Goal: Task Accomplishment & Management: Manage account settings

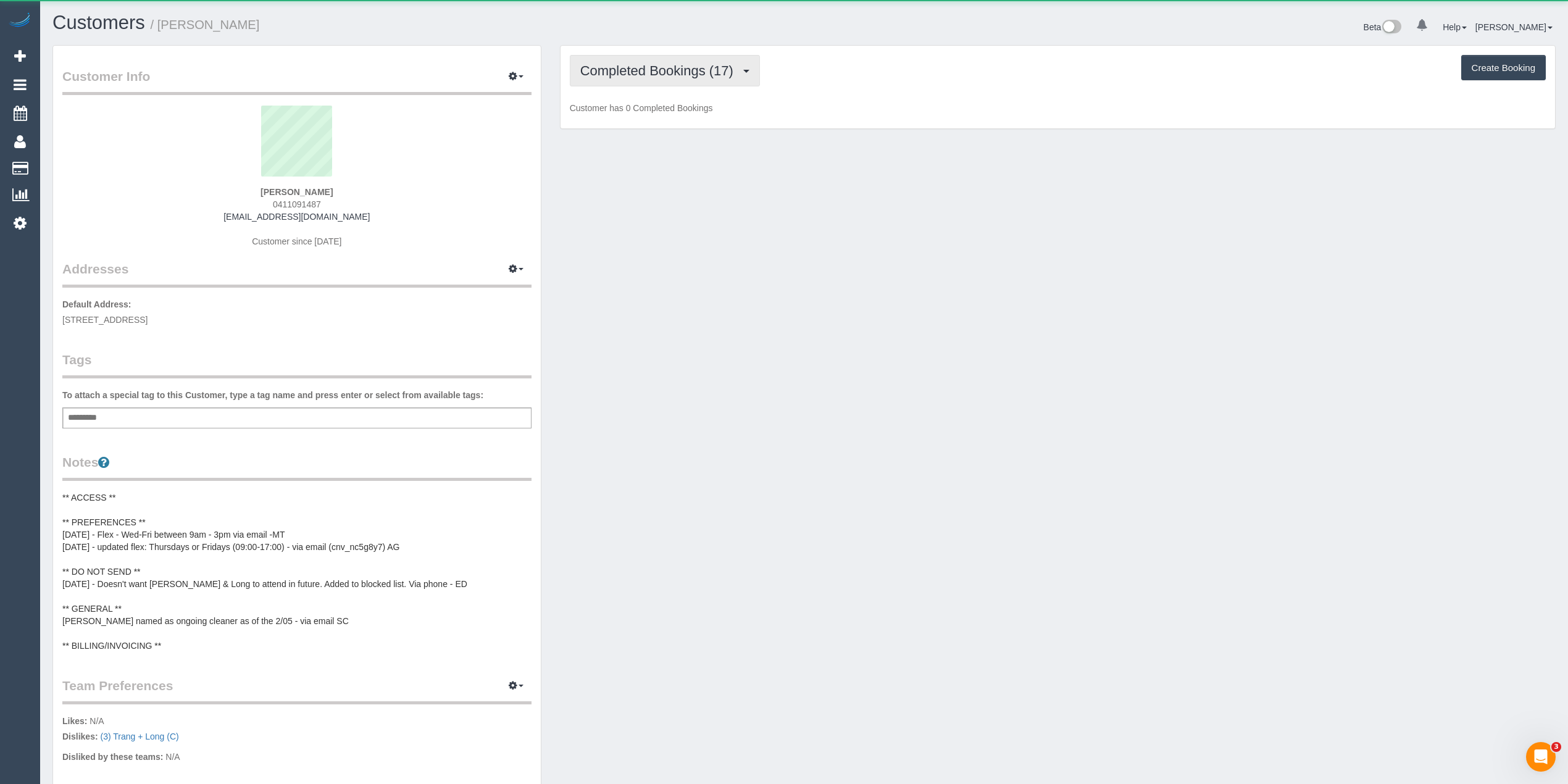
click at [625, 73] on span "Completed Bookings (17)" at bounding box center [660, 71] width 160 height 16
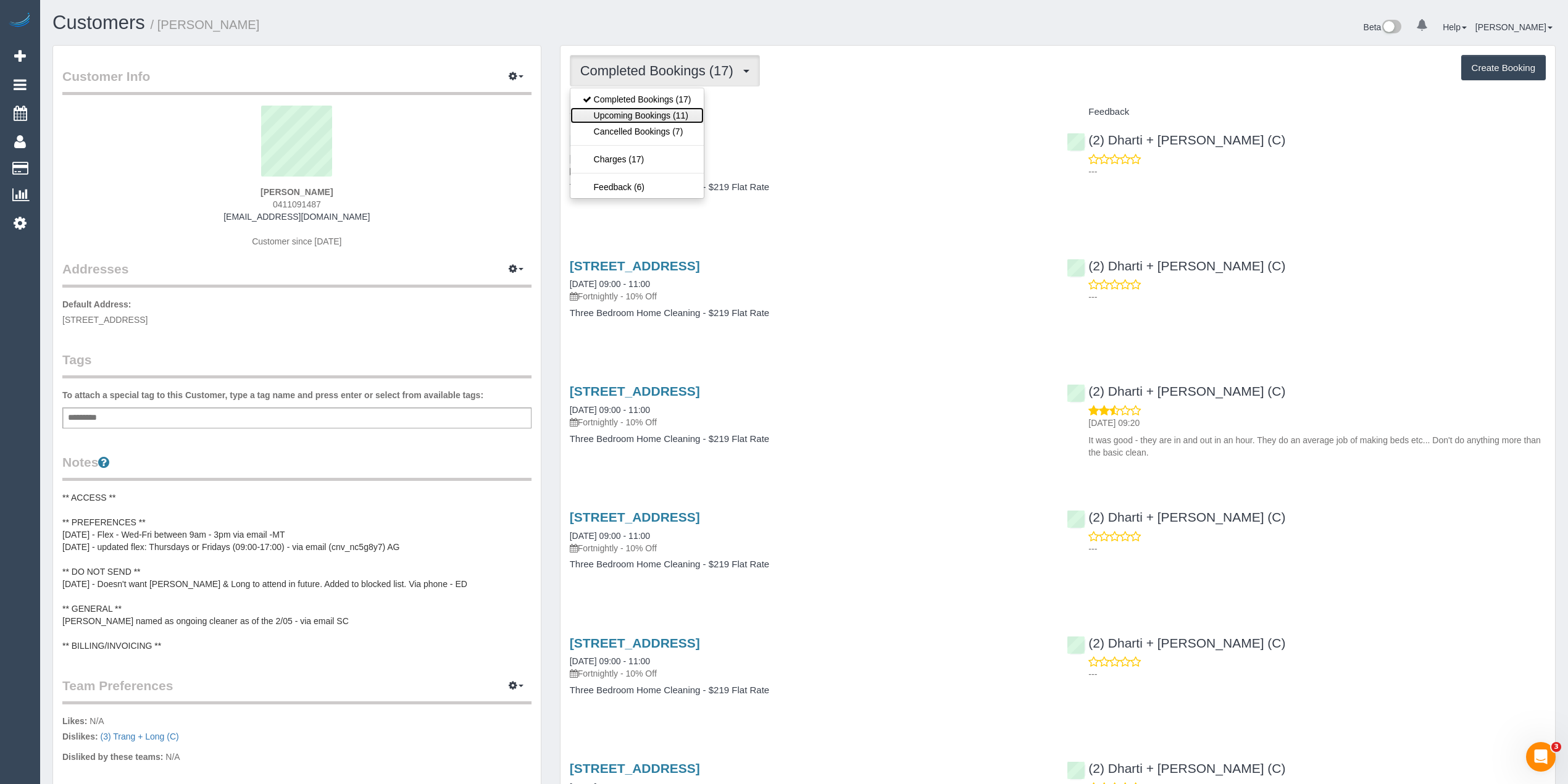
click at [652, 113] on link "Upcoming Bookings (11)" at bounding box center [637, 116] width 133 height 16
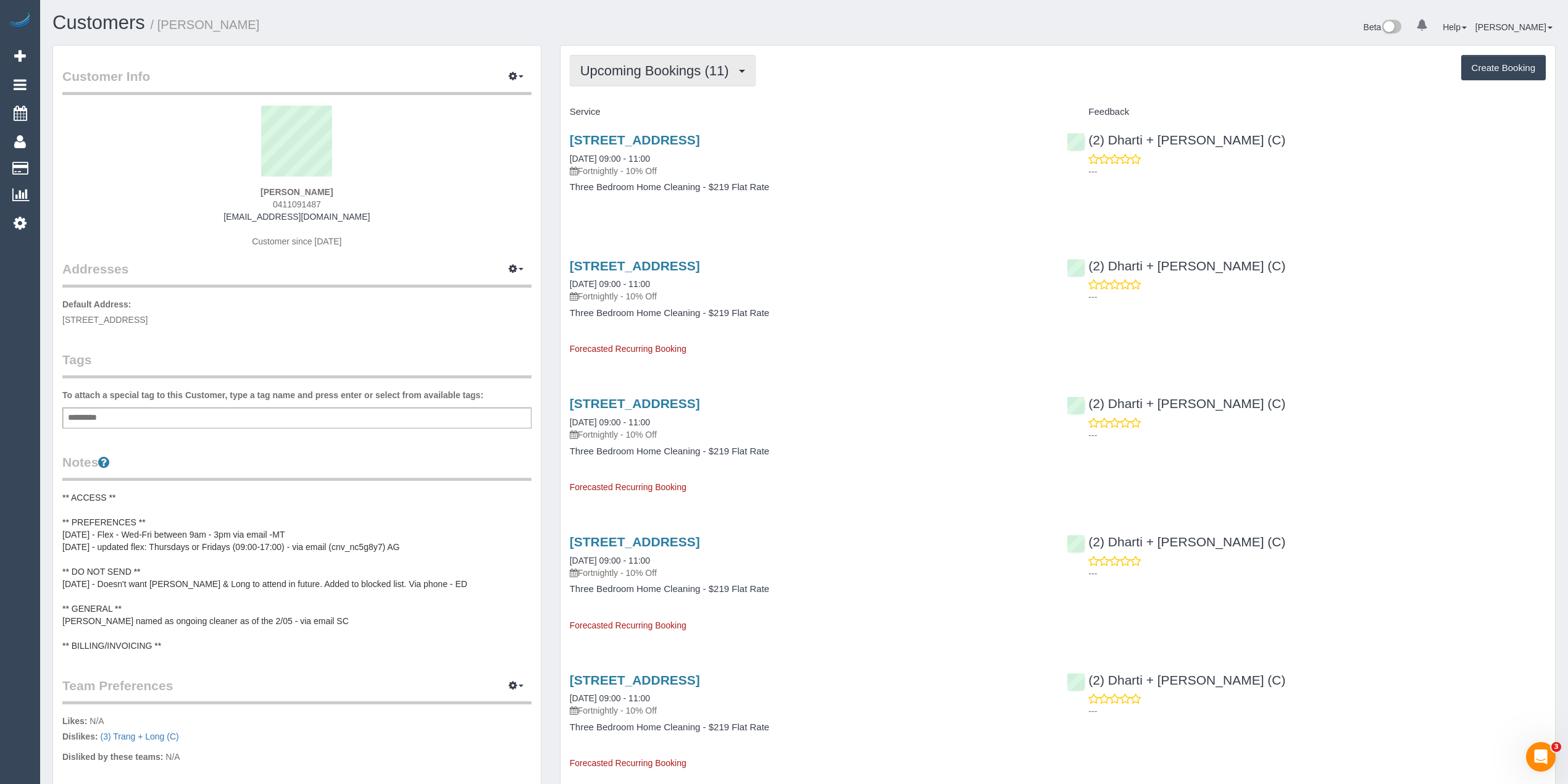
click at [638, 73] on span "Upcoming Bookings (11)" at bounding box center [658, 71] width 155 height 16
click at [638, 98] on link "Completed Bookings (17)" at bounding box center [637, 99] width 133 height 16
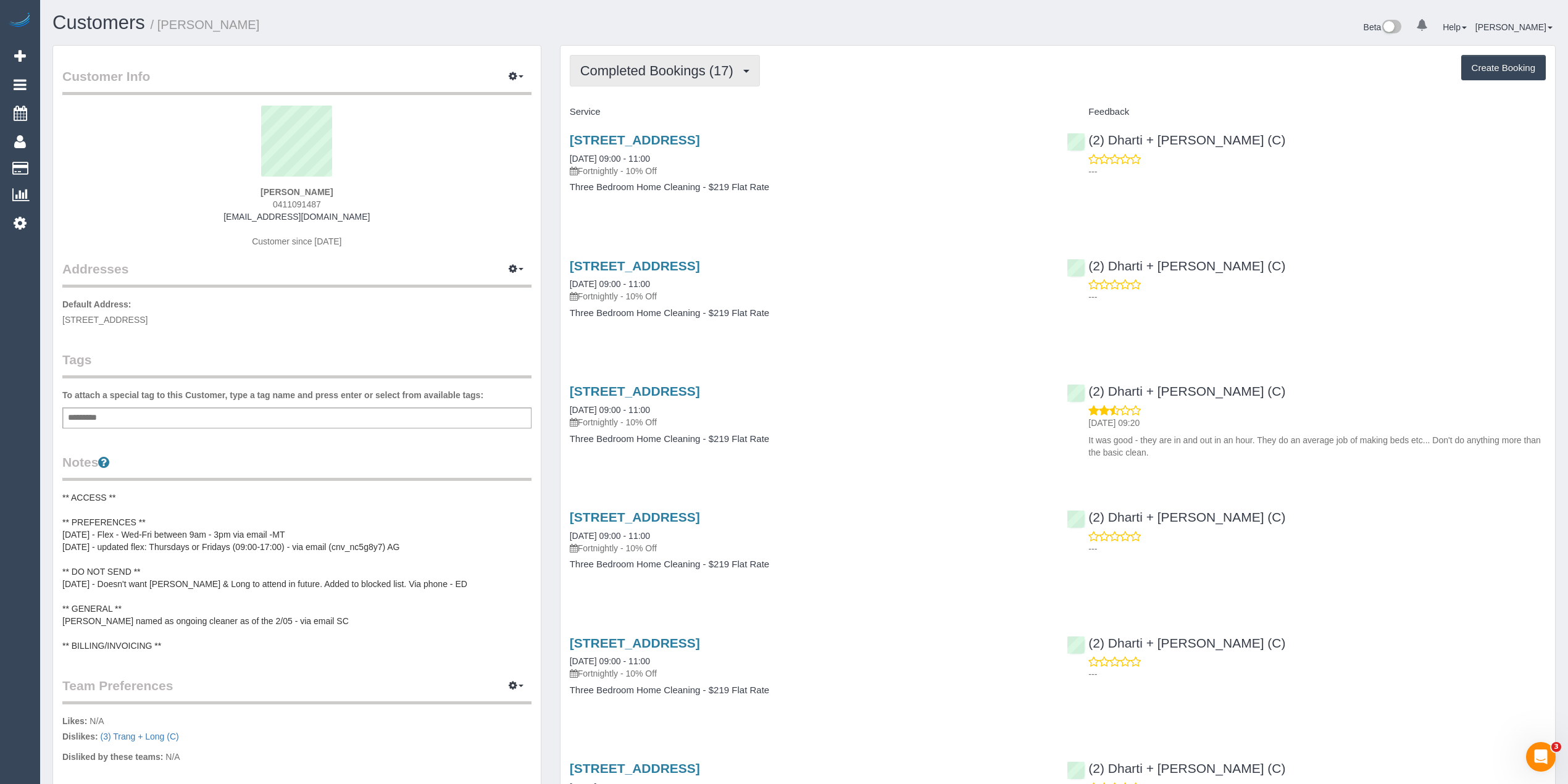
click at [633, 63] on span "Completed Bookings (17)" at bounding box center [660, 71] width 160 height 16
click at [663, 115] on link "Upcoming Bookings (11)" at bounding box center [637, 116] width 133 height 16
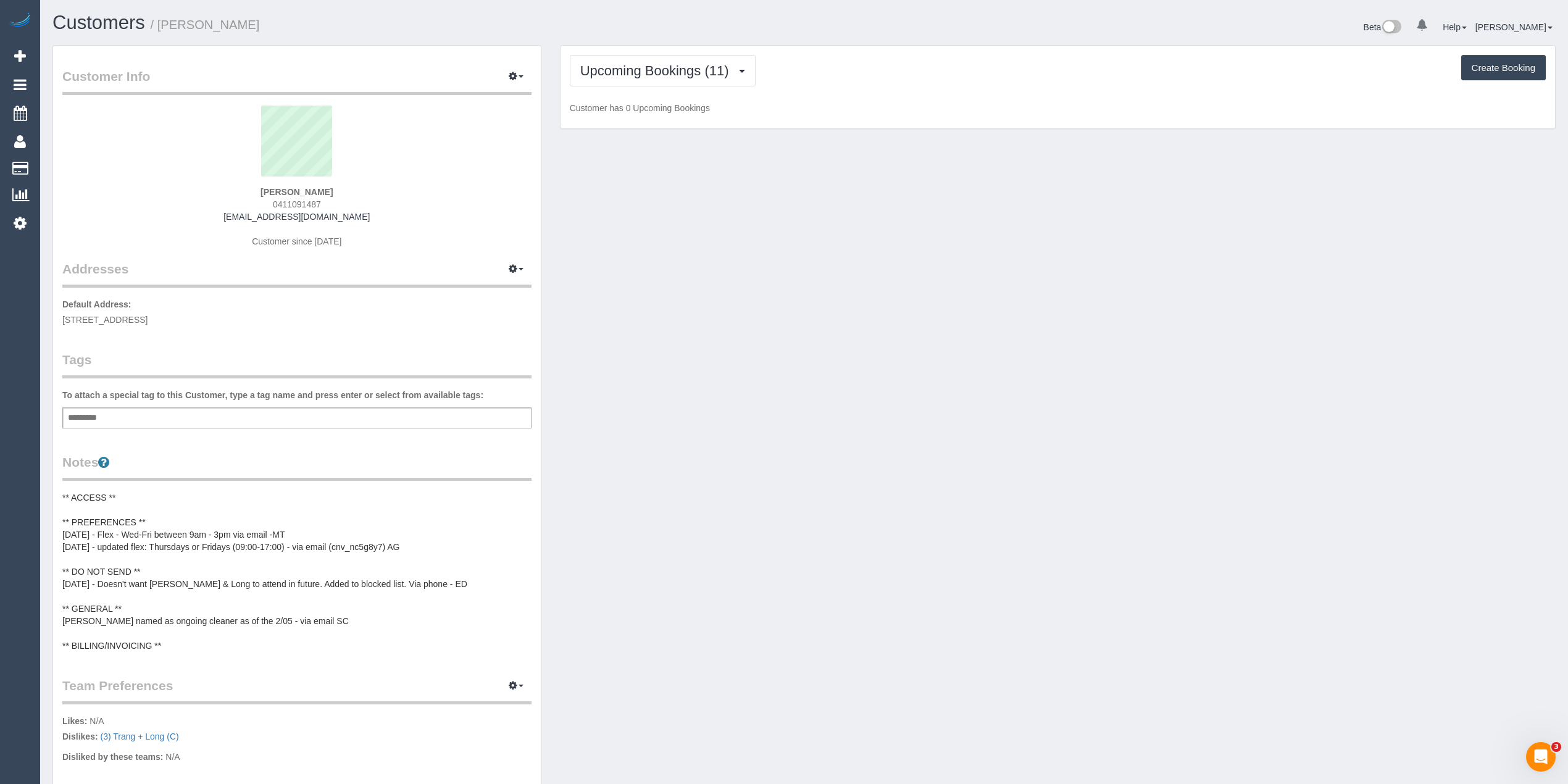
click at [870, 89] on div "Upcoming Bookings (11) Completed Bookings (17) Upcoming Bookings (11) Cancelled…" at bounding box center [1058, 87] width 995 height 83
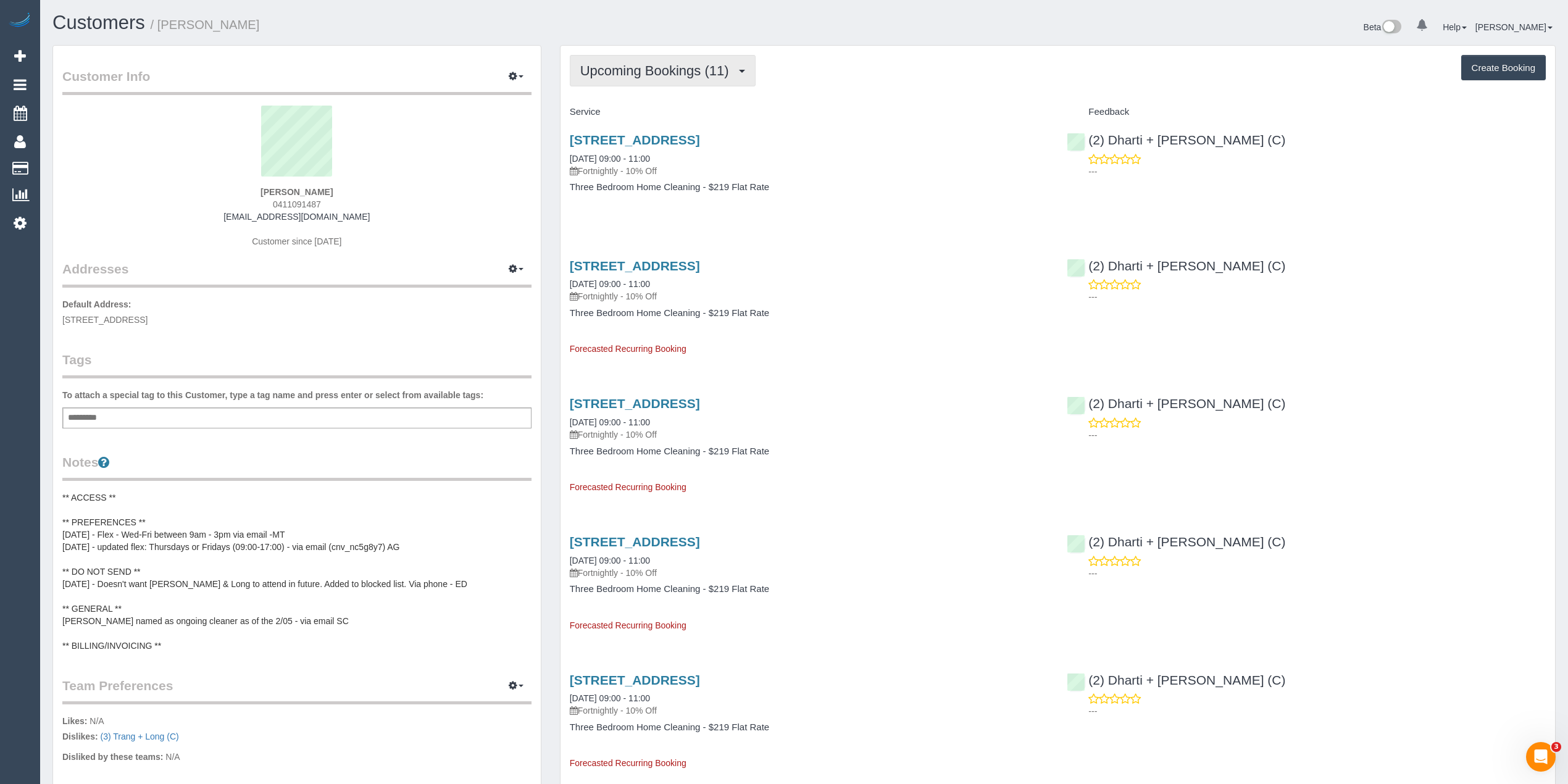
click at [671, 79] on button "Upcoming Bookings (11)" at bounding box center [663, 71] width 186 height 31
click at [673, 99] on link "Completed Bookings (17)" at bounding box center [637, 99] width 133 height 16
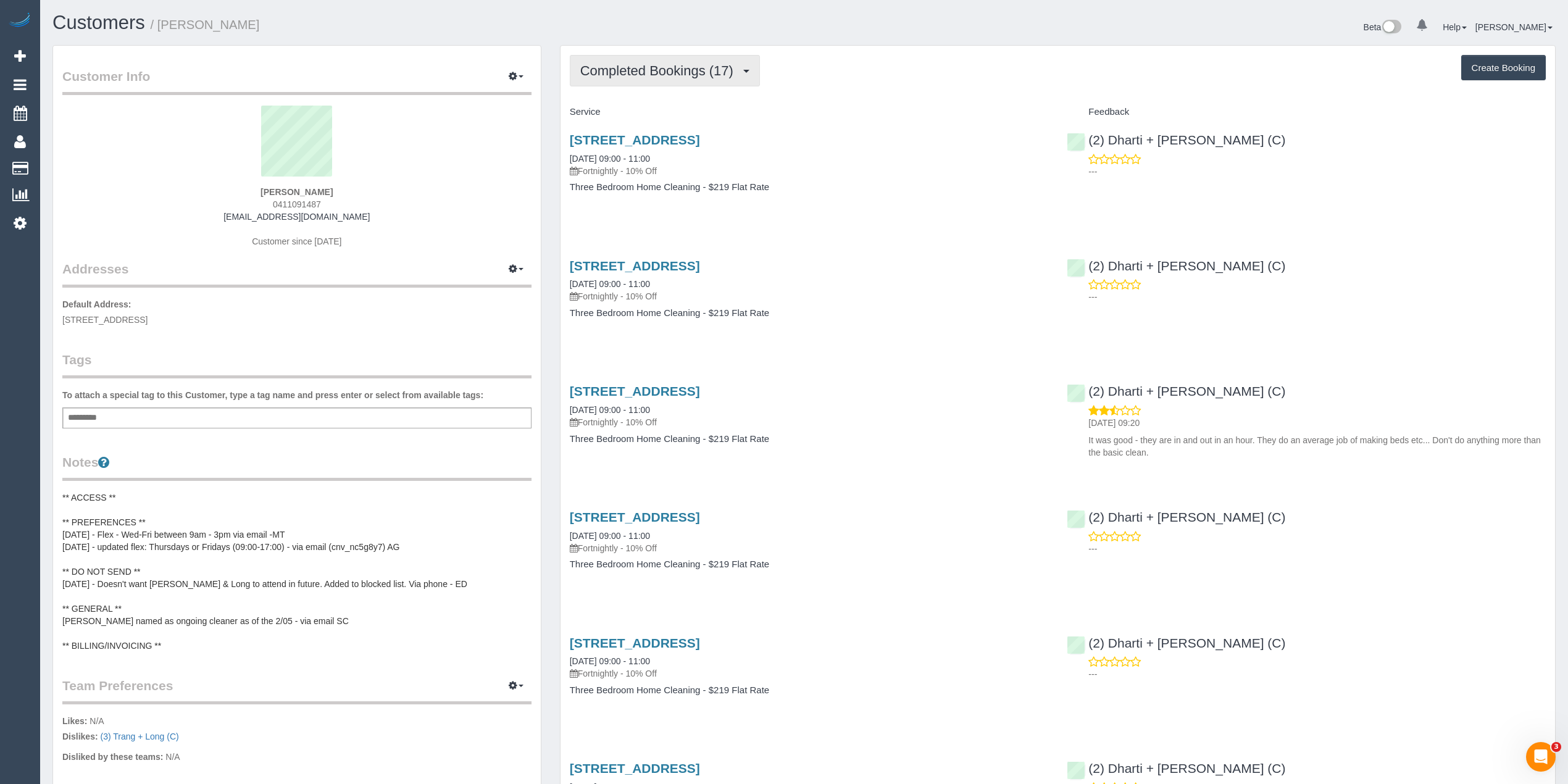
click at [664, 67] on span "Completed Bookings (17)" at bounding box center [660, 71] width 160 height 16
click at [678, 116] on link "Upcoming Bookings (11)" at bounding box center [637, 116] width 133 height 16
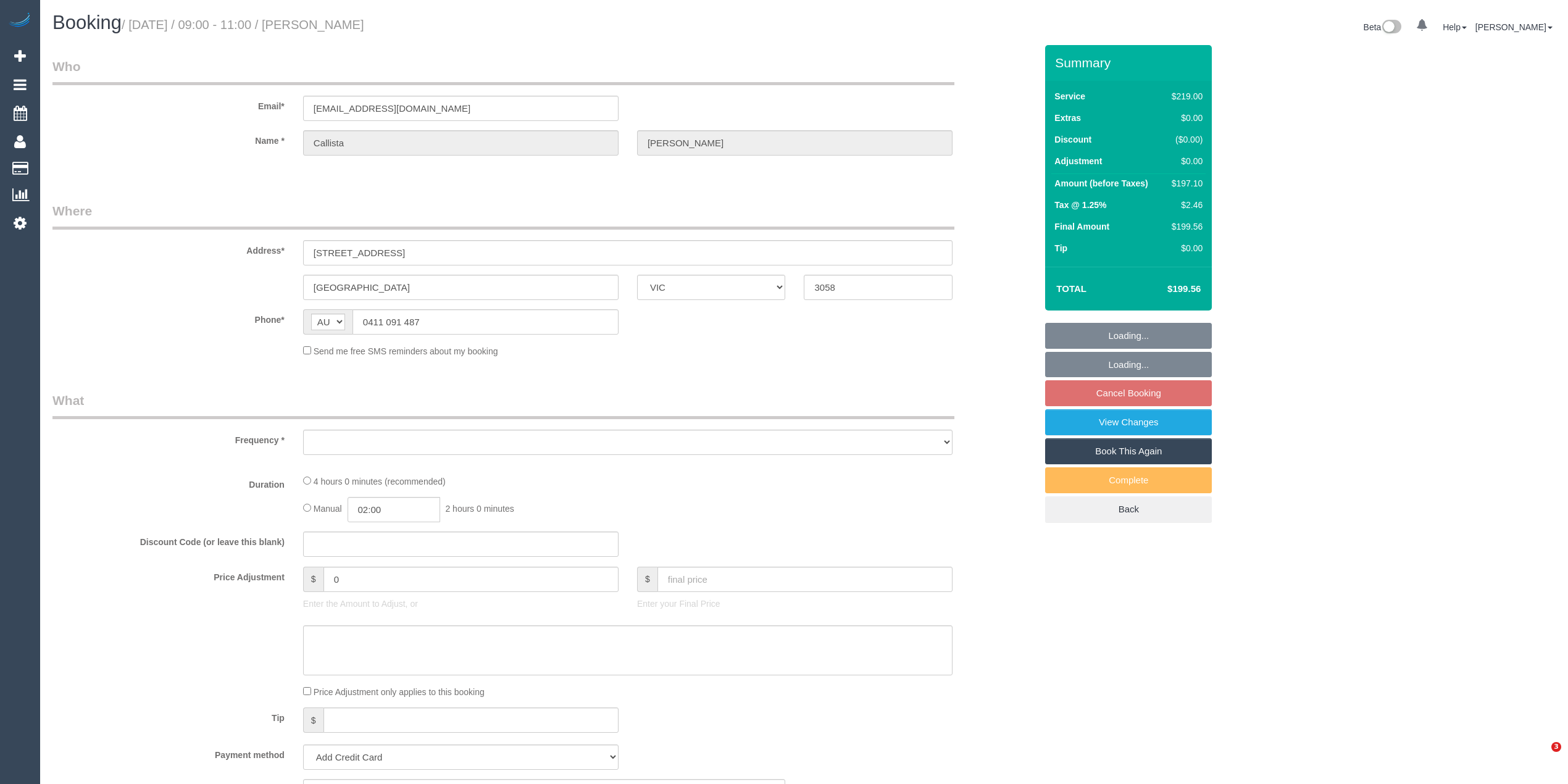
select select "VIC"
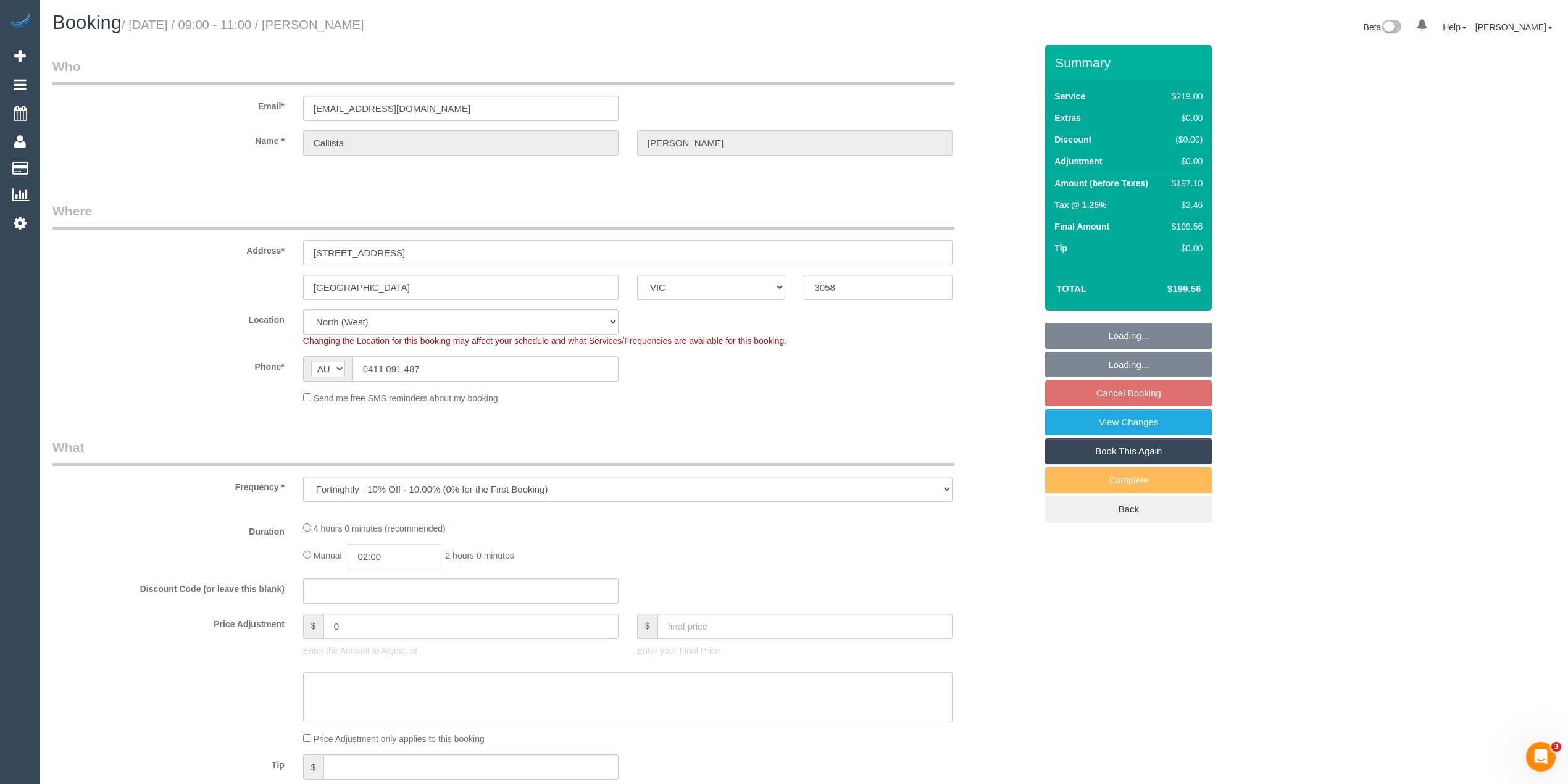
select select "object:535"
select select "string:stripe-pm_1QRit32GScqysDRV5i3FTwer"
select select "number:30"
select select "number:14"
select select "number:19"
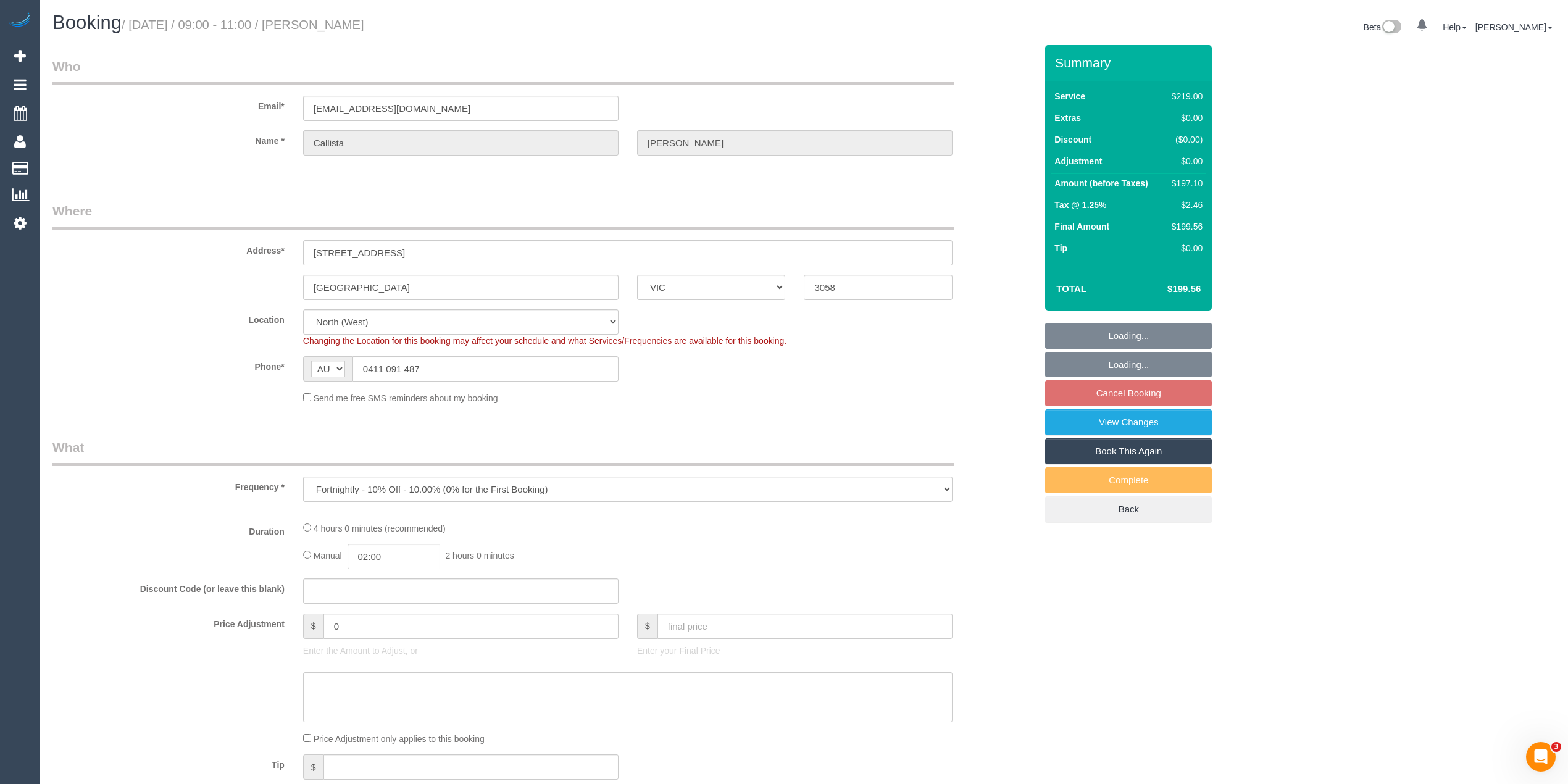
select select "number:24"
select select "number:35"
select select "number:13"
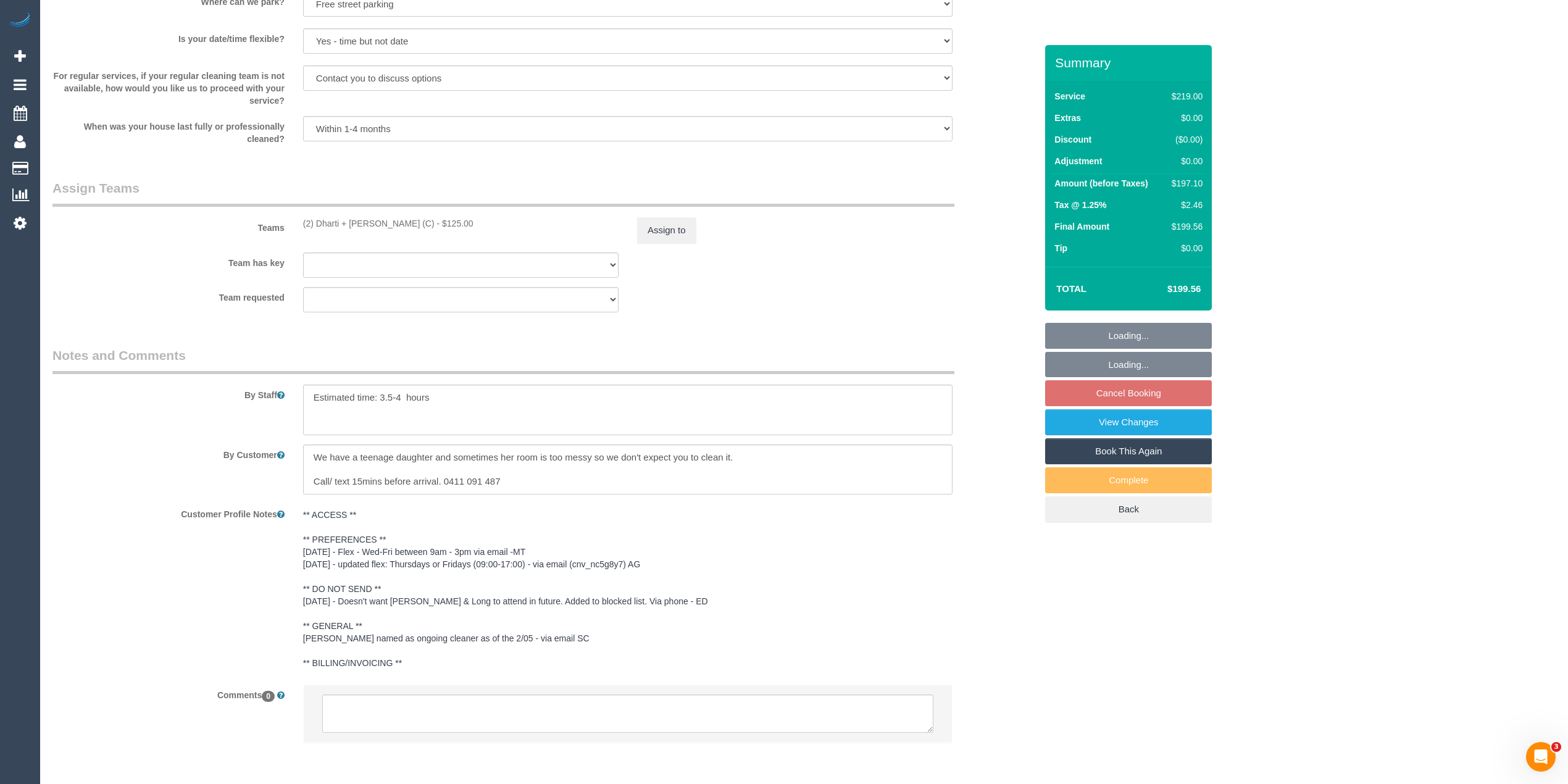
scroll to position [1773, 0]
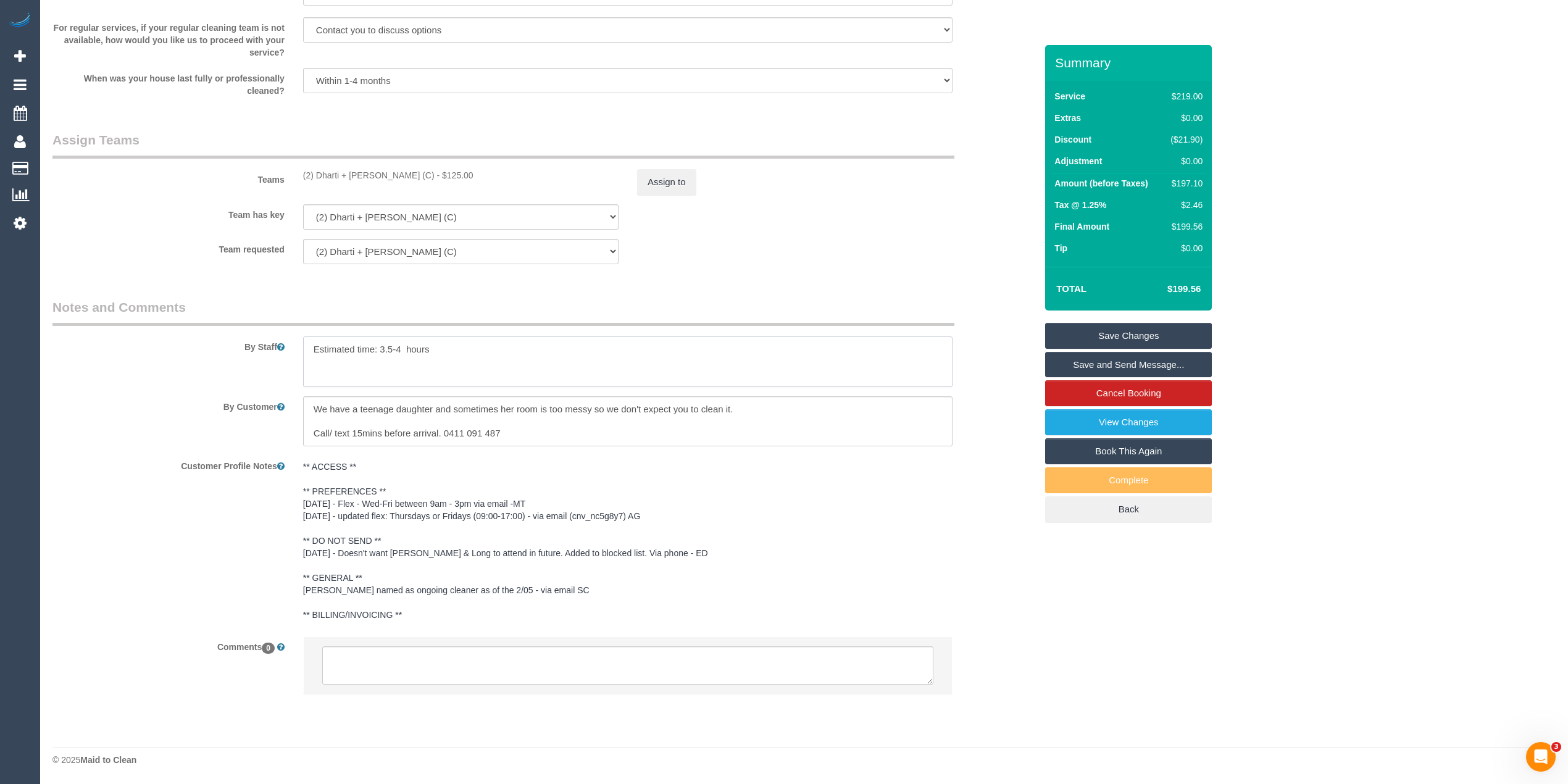
click at [439, 346] on textarea at bounding box center [628, 362] width 649 height 51
click at [675, 357] on textarea at bounding box center [628, 362] width 649 height 51
type textarea "Estimated time: 3.5-4 hours Please thoroughly clean the floors and try to deodo…"
click at [1167, 332] on link "Save Changes" at bounding box center [1129, 335] width 166 height 26
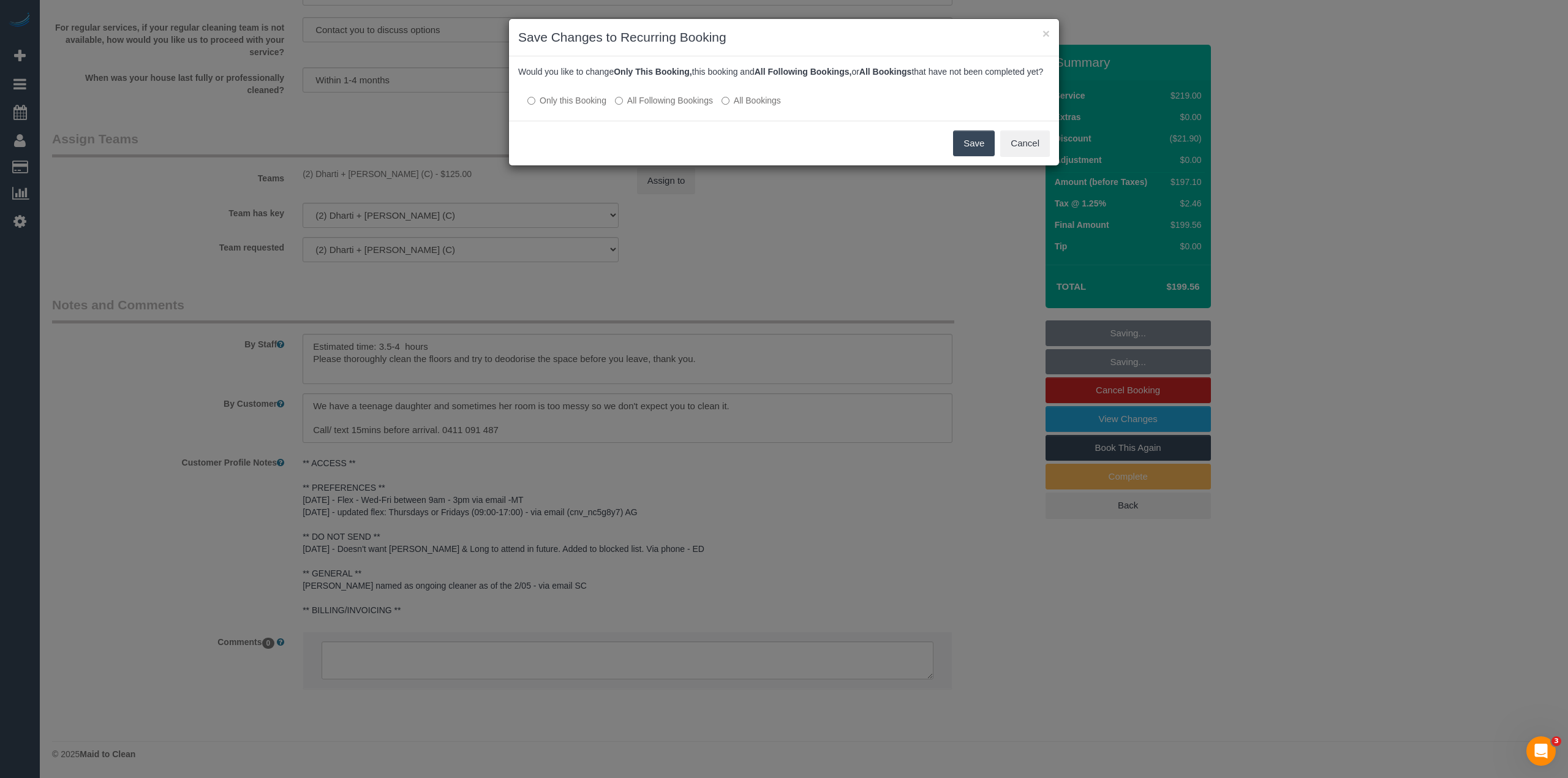
click at [662, 107] on label "All Following Bookings" at bounding box center [664, 101] width 98 height 12
click at [963, 155] on button "Save" at bounding box center [973, 143] width 42 height 25
